Goal: Use online tool/utility: Utilize a website feature to perform a specific function

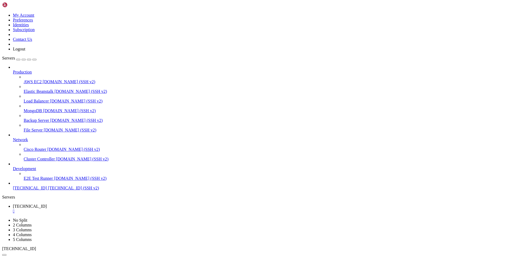
drag, startPoint x: 232, startPoint y: 421, endPoint x: 198, endPoint y: 449, distance: 44.1
drag, startPoint x: 165, startPoint y: 515, endPoint x: 4, endPoint y: 380, distance: 210.1
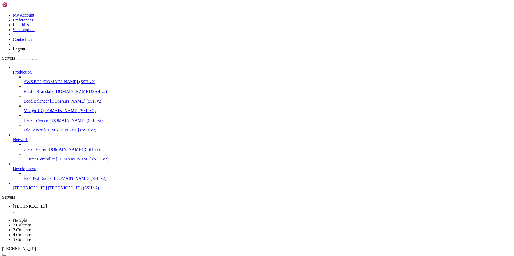
drag, startPoint x: 190, startPoint y: 515, endPoint x: 8, endPoint y: 413, distance: 208.3
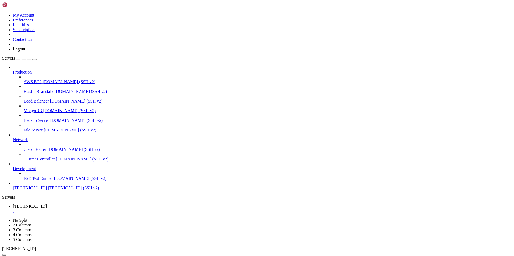
drag, startPoint x: 8, startPoint y: 413, endPoint x: 181, endPoint y: 494, distance: 190.6
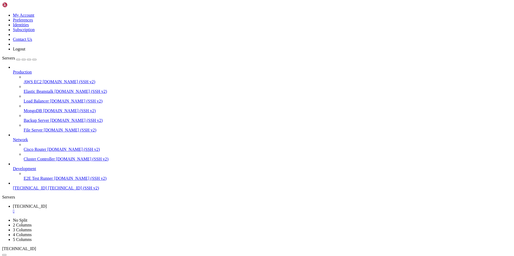
drag, startPoint x: 164, startPoint y: 496, endPoint x: 4, endPoint y: 364, distance: 206.8
drag, startPoint x: 12, startPoint y: 366, endPoint x: 95, endPoint y: 344, distance: 86.3
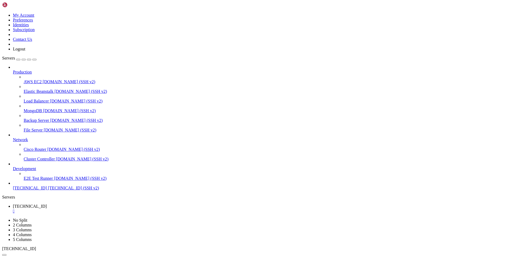
scroll to position [67275, 0]
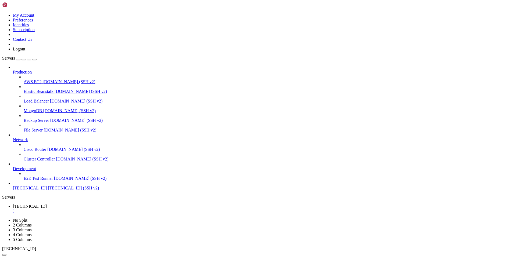
scroll to position [67284, 0]
drag, startPoint x: 266, startPoint y: 471, endPoint x: 223, endPoint y: 402, distance: 80.8
drag, startPoint x: 272, startPoint y: 433, endPoint x: 250, endPoint y: 389, distance: 49.5
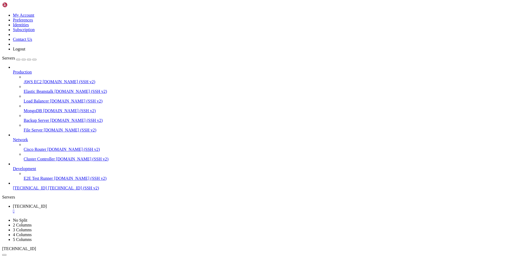
scroll to position [67860, 0]
drag, startPoint x: 169, startPoint y: 515, endPoint x: 8, endPoint y: 466, distance: 167.8
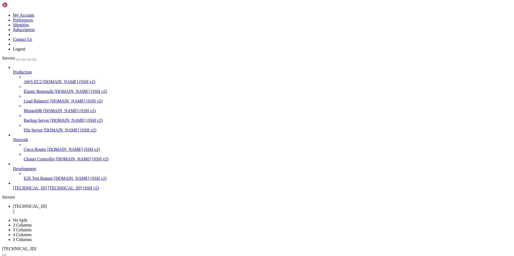
drag, startPoint x: 111, startPoint y: 504, endPoint x: 8, endPoint y: 365, distance: 173.9
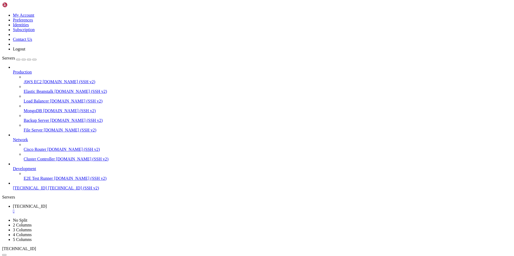
drag, startPoint x: 116, startPoint y: 458, endPoint x: 99, endPoint y: 423, distance: 38.2
drag, startPoint x: 111, startPoint y: 465, endPoint x: 102, endPoint y: 465, distance: 8.9
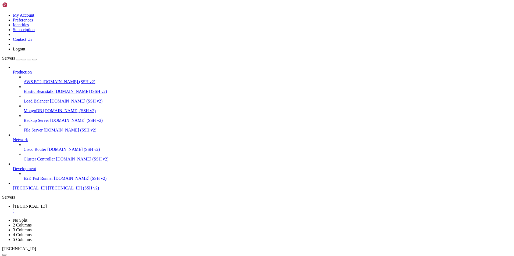
drag, startPoint x: 240, startPoint y: 445, endPoint x: 183, endPoint y: 444, distance: 57.5
drag, startPoint x: 194, startPoint y: 415, endPoint x: 163, endPoint y: 420, distance: 31.0
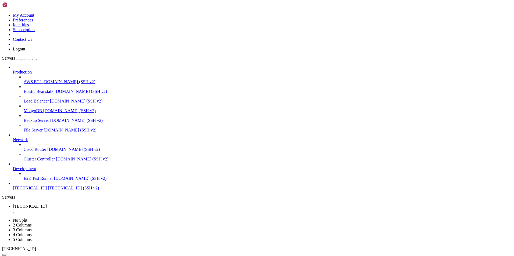
drag, startPoint x: 99, startPoint y: 504, endPoint x: 7, endPoint y: 363, distance: 167.4
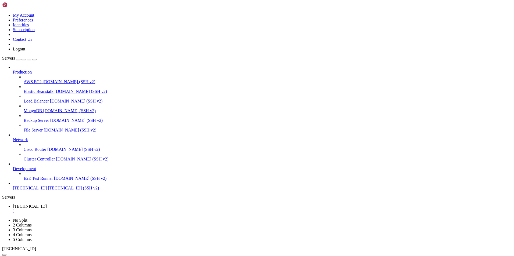
scroll to position [71087, 0]
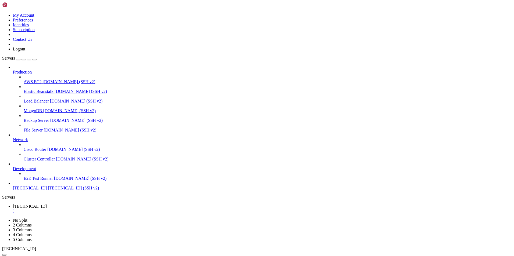
drag, startPoint x: 208, startPoint y: 404, endPoint x: 198, endPoint y: 447, distance: 44.8
drag, startPoint x: 243, startPoint y: 402, endPoint x: 187, endPoint y: 409, distance: 56.6
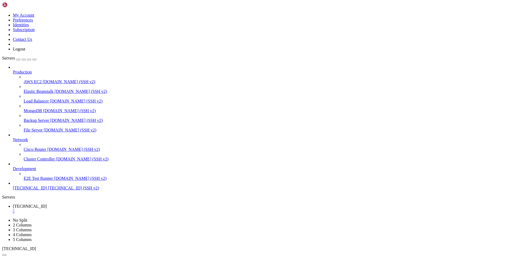
scroll to position [71763, 0]
drag, startPoint x: 275, startPoint y: 412, endPoint x: 263, endPoint y: 445, distance: 35.0
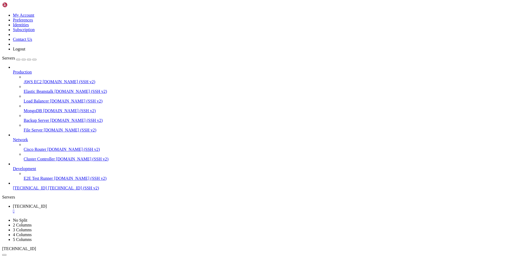
drag, startPoint x: 113, startPoint y: 513, endPoint x: 5, endPoint y: 316, distance: 224.2
click at [43, 147] on span "Cisco Router" at bounding box center [35, 149] width 23 height 5
click at [47, 148] on span "[DOMAIN_NAME] (SSH v2)" at bounding box center [73, 149] width 53 height 5
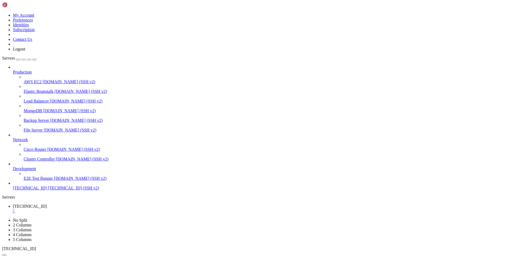
click at [47, 148] on span "[DOMAIN_NAME] (SSH v2)" at bounding box center [73, 149] width 53 height 5
click at [141, 219] on div "" at bounding box center [262, 221] width 499 height 5
click at [31, 89] on span "Elastic Beanstalk" at bounding box center [39, 91] width 30 height 5
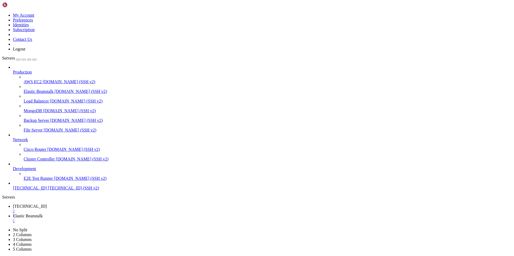
click at [148, 219] on div "" at bounding box center [262, 221] width 499 height 5
drag, startPoint x: 218, startPoint y: 413, endPoint x: 155, endPoint y: 393, distance: 66.0
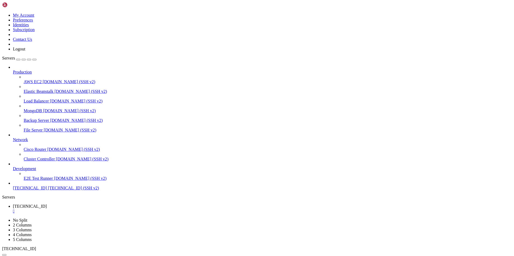
scroll to position [71978, 0]
drag, startPoint x: 245, startPoint y: 428, endPoint x: 211, endPoint y: 470, distance: 53.5
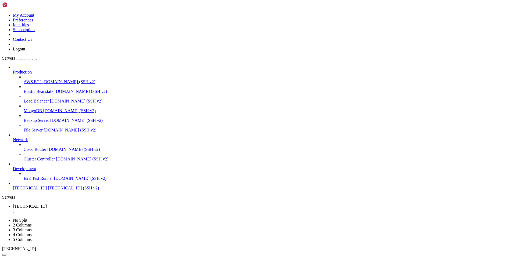
scroll to position [72046, 0]
drag, startPoint x: 165, startPoint y: 458, endPoint x: 106, endPoint y: 402, distance: 80.8
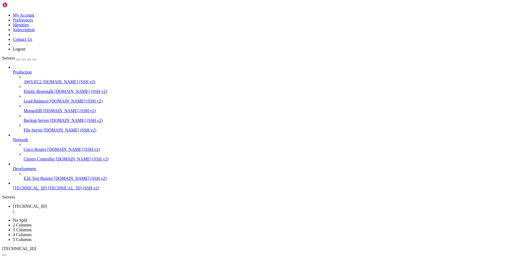
scroll to position [71790, 0]
drag, startPoint x: 78, startPoint y: 514, endPoint x: 6, endPoint y: 449, distance: 97.3
drag, startPoint x: 200, startPoint y: 441, endPoint x: 183, endPoint y: 443, distance: 17.0
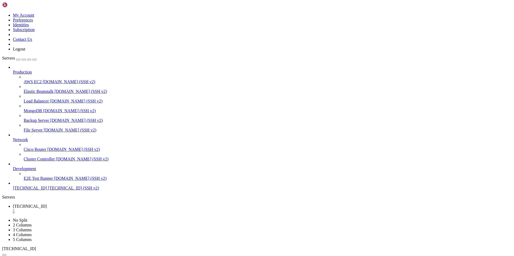
drag, startPoint x: 237, startPoint y: 460, endPoint x: 216, endPoint y: 461, distance: 21.3
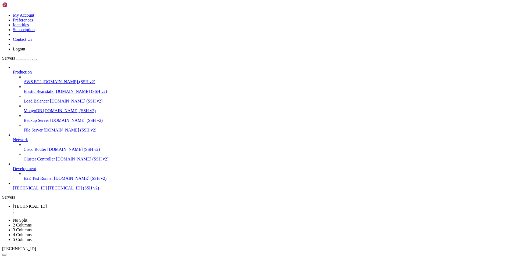
drag, startPoint x: 208, startPoint y: 450, endPoint x: 184, endPoint y: 449, distance: 23.4
drag, startPoint x: 242, startPoint y: 461, endPoint x: 192, endPoint y: 459, distance: 50.6
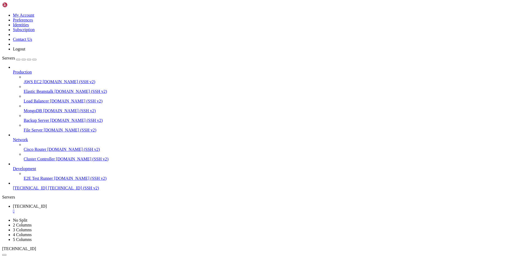
scroll to position [72979, 0]
drag, startPoint x: 143, startPoint y: 520, endPoint x: 9, endPoint y: 429, distance: 161.9
copy div "loremip-7 dolors amet cons 4 adip@75570-41991:~/elitseddo-eiusmodte/incid-utla/…"
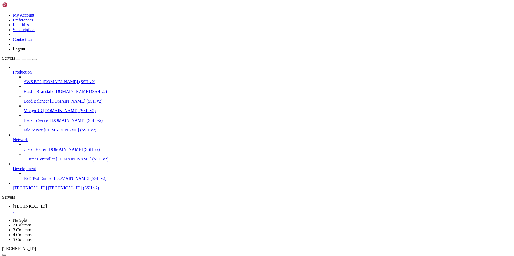
scroll to position [72988, 0]
copy div "loremip-7 dolors amet cons 4 adip@75570-41991:~/elitseddo-eiusmodte/incid-utla/…"
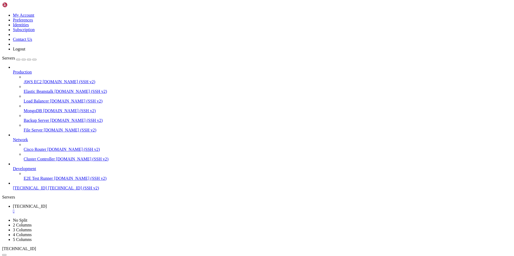
drag, startPoint x: 68, startPoint y: 481, endPoint x: 13, endPoint y: 380, distance: 114.5
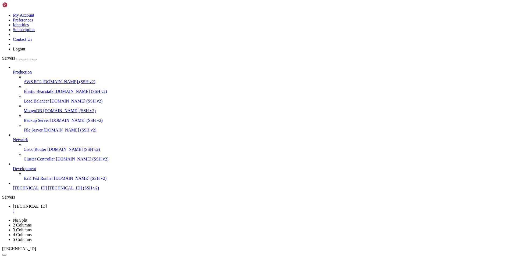
drag, startPoint x: 242, startPoint y: 447, endPoint x: 205, endPoint y: 434, distance: 38.8
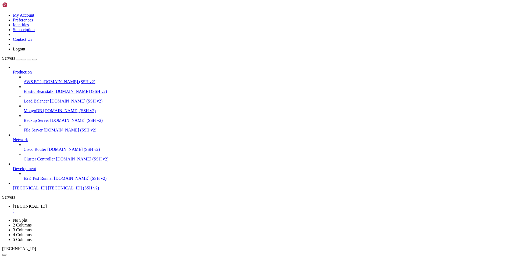
scroll to position [73125, 0]
